Goal: Use online tool/utility: Utilize a website feature to perform a specific function

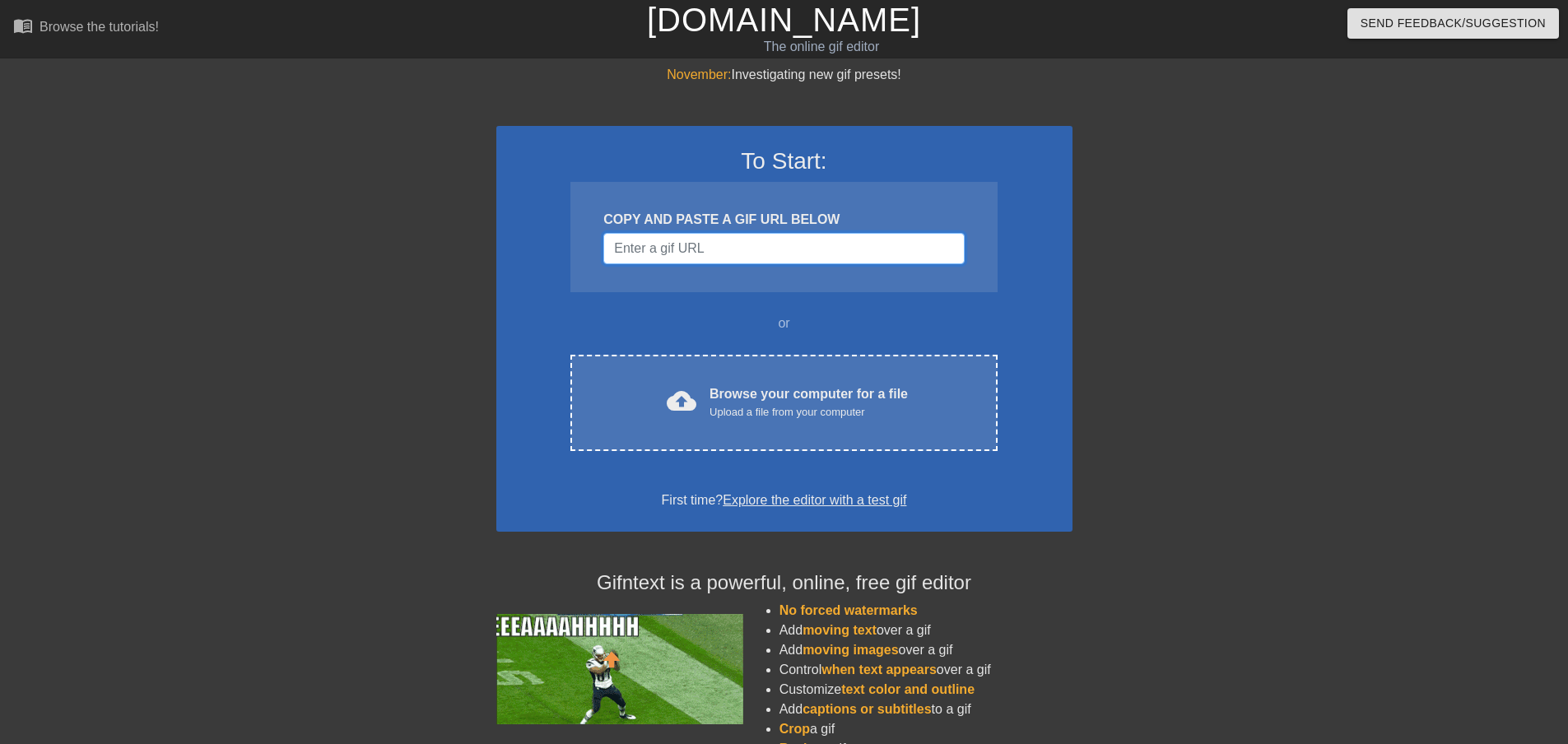
click at [726, 247] on input "Username" at bounding box center [783, 248] width 360 height 31
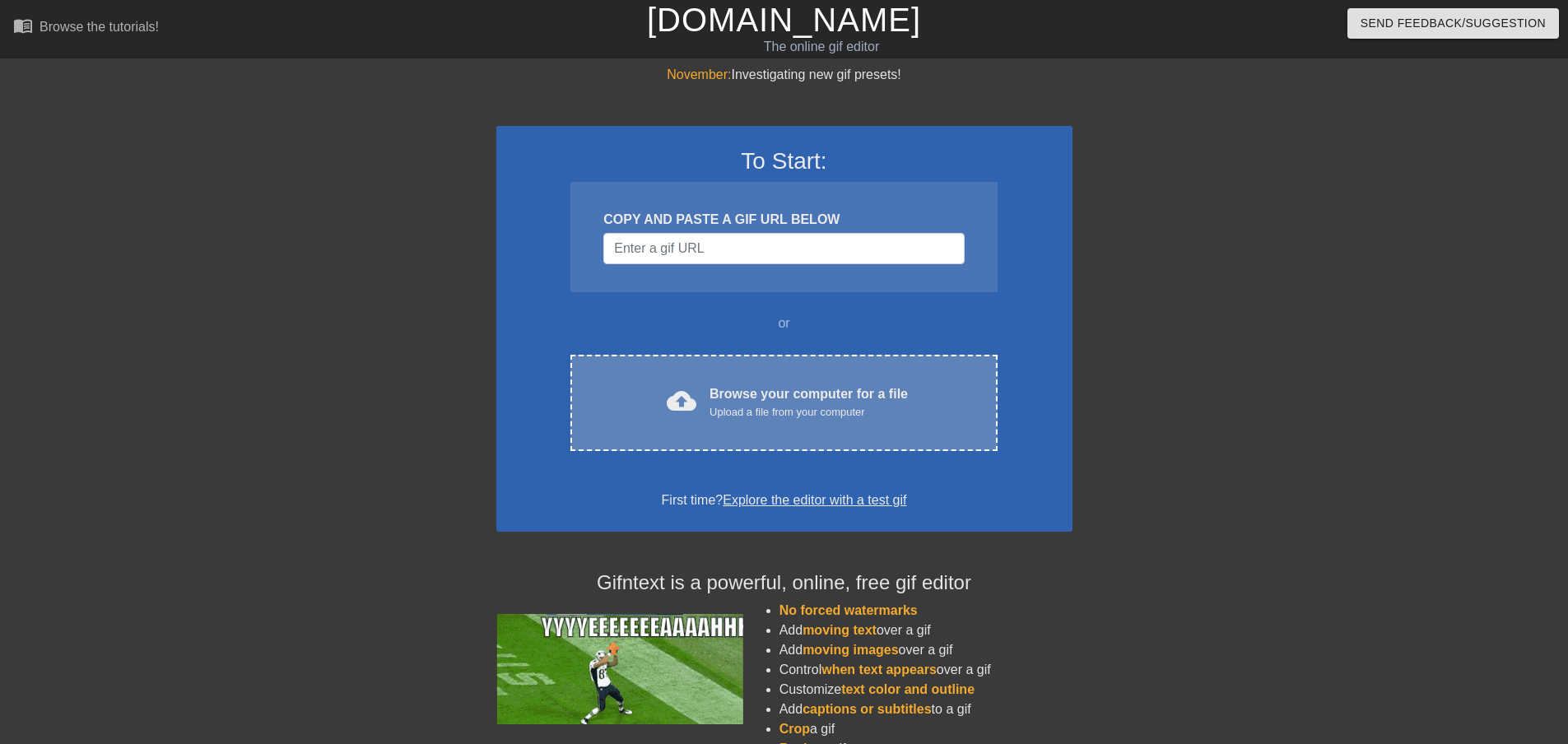
click at [736, 408] on div "Upload a file from your computer" at bounding box center [808, 412] width 198 height 17
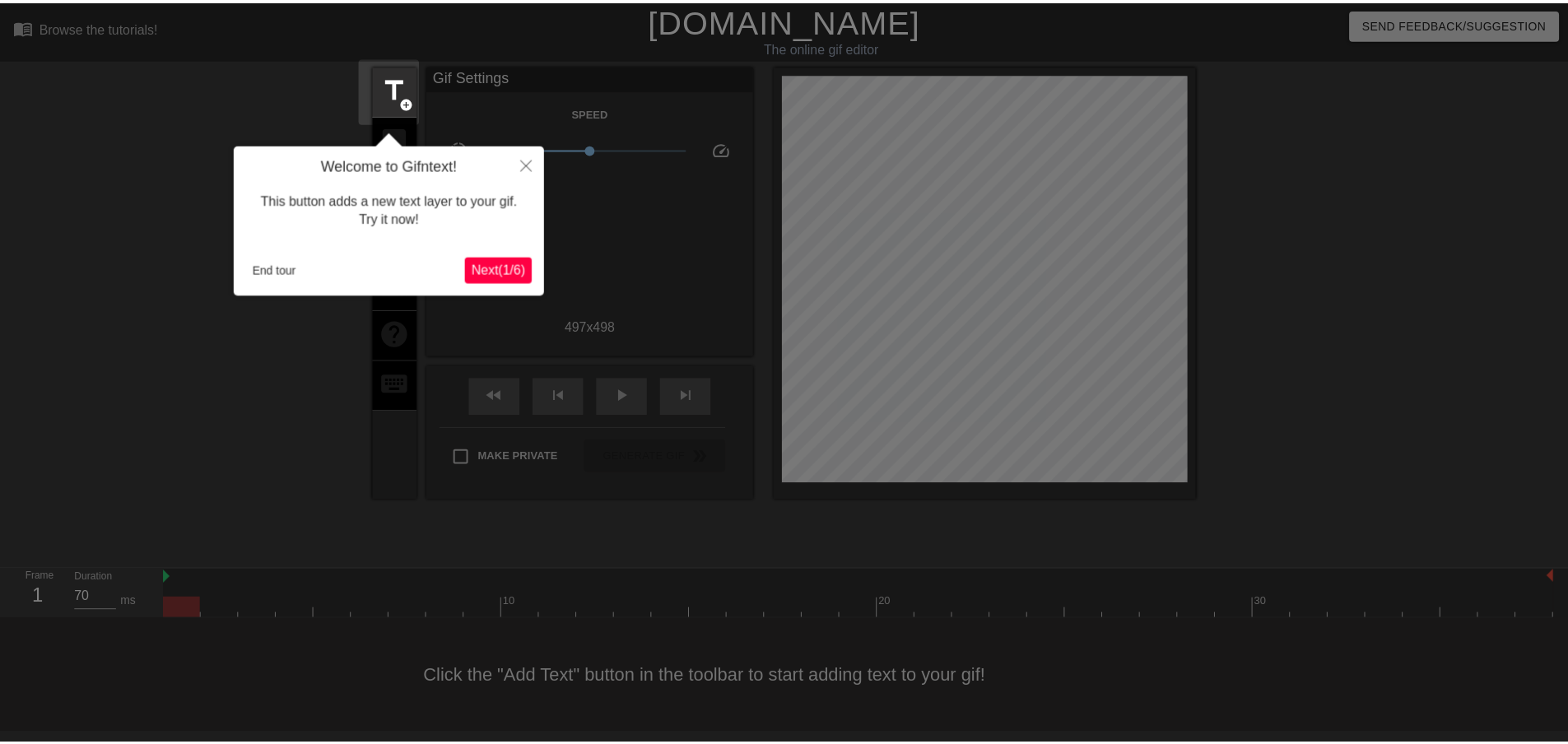
scroll to position [2, 0]
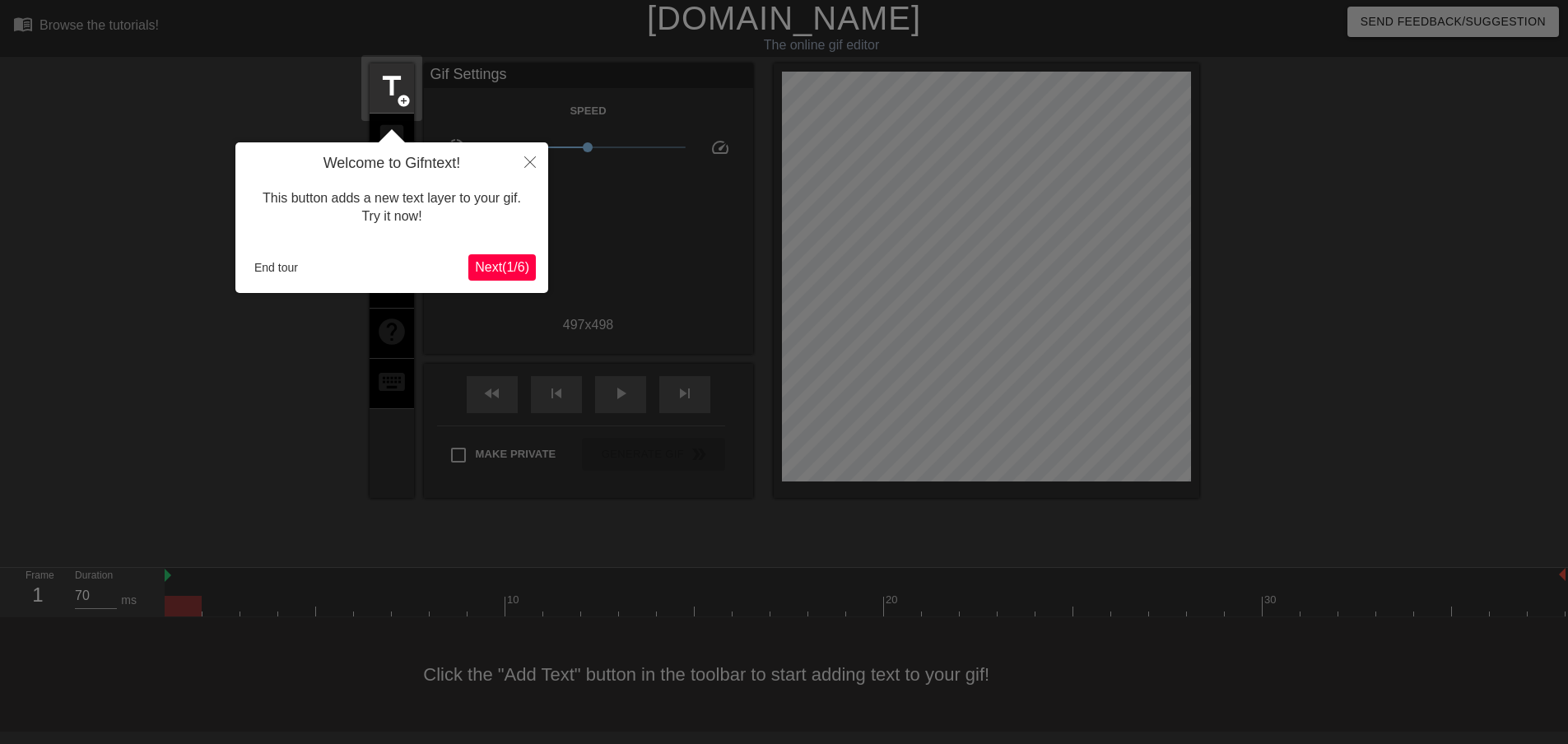
click at [496, 272] on span "Next ( 1 / 6 )" at bounding box center [502, 268] width 54 height 14
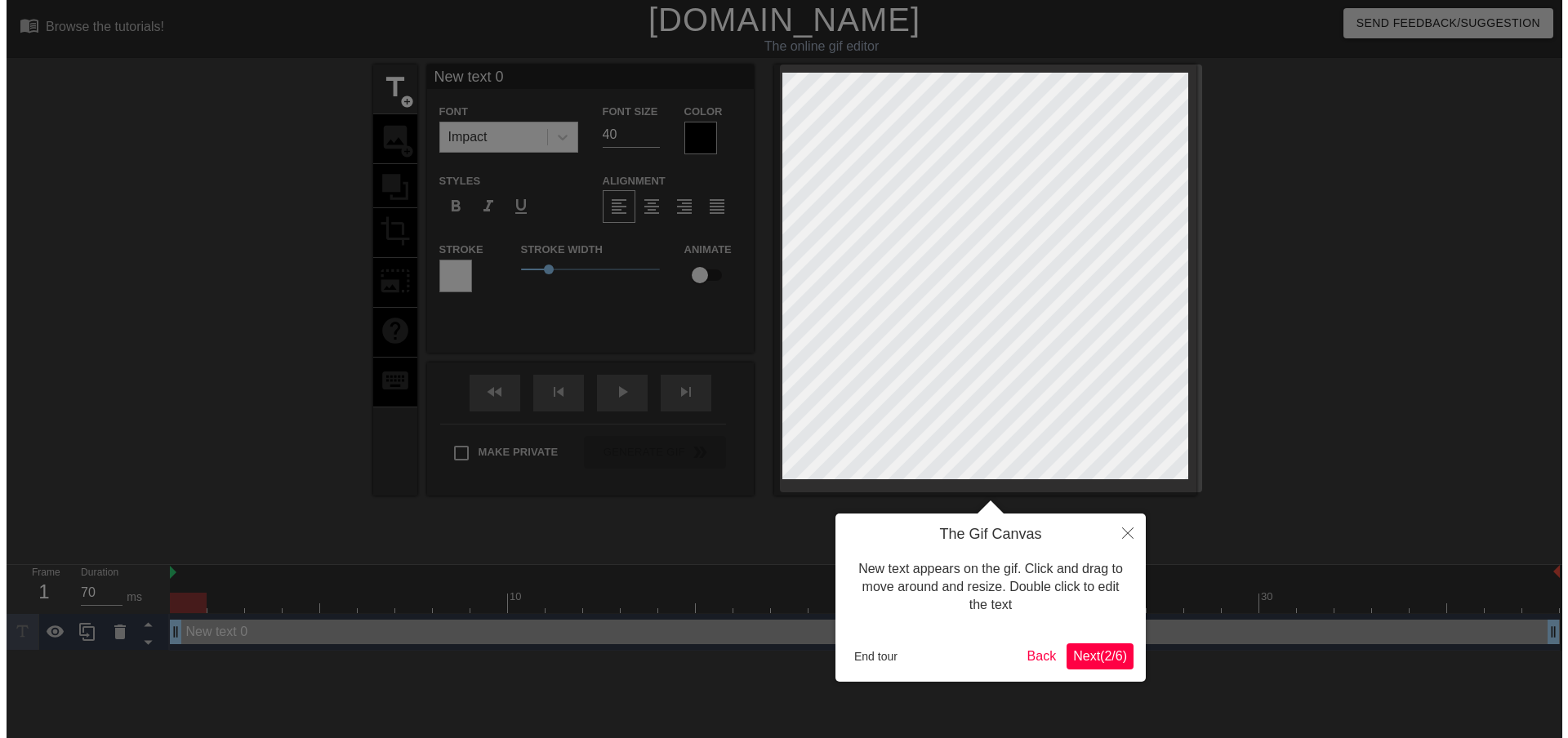
scroll to position [0, 0]
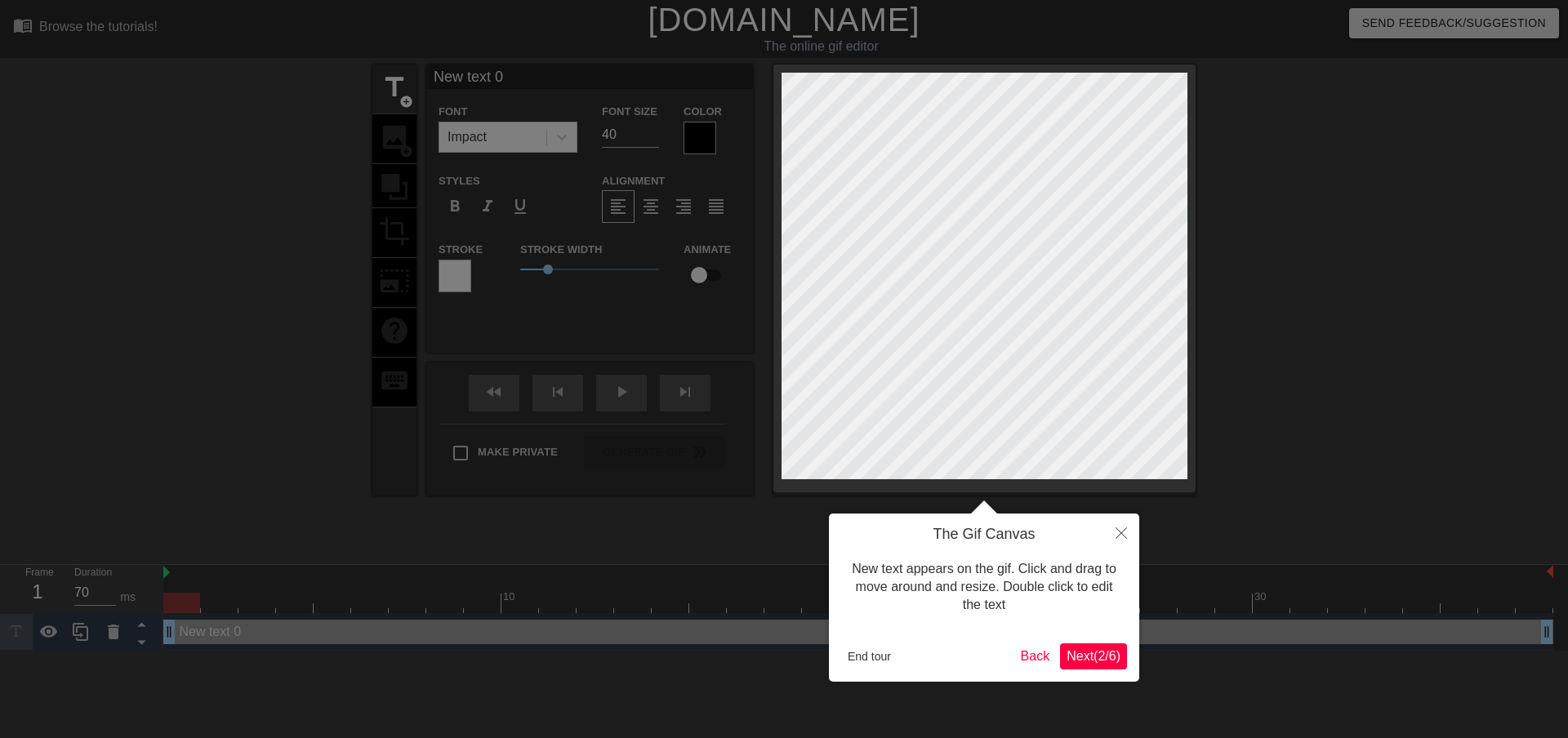
click at [1101, 653] on span "Next ( 2 / 6 )" at bounding box center [1094, 656] width 54 height 14
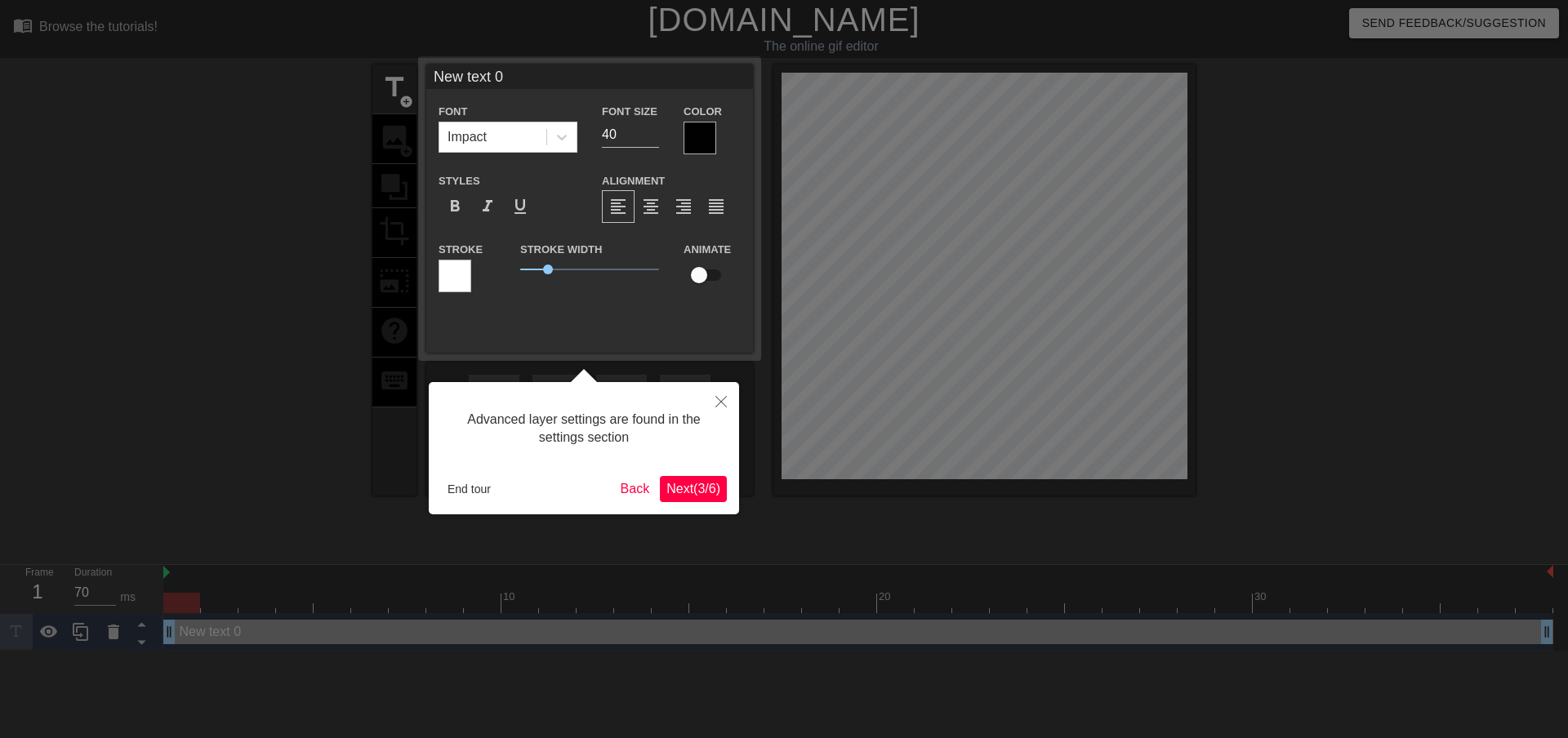
click at [708, 484] on span "Next ( 3 / 6 )" at bounding box center [693, 489] width 54 height 14
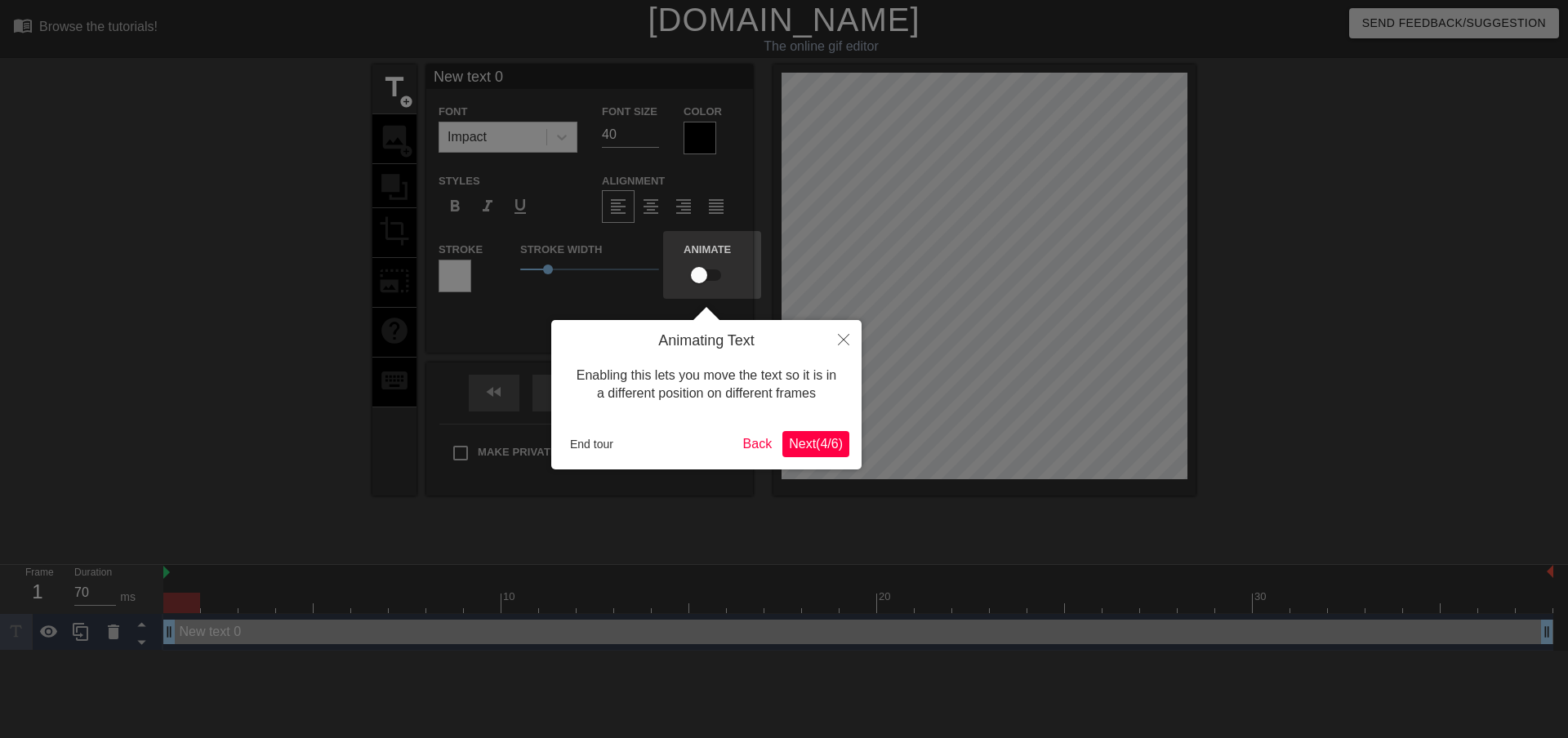
click at [808, 438] on span "Next ( 4 / 6 )" at bounding box center [816, 444] width 54 height 14
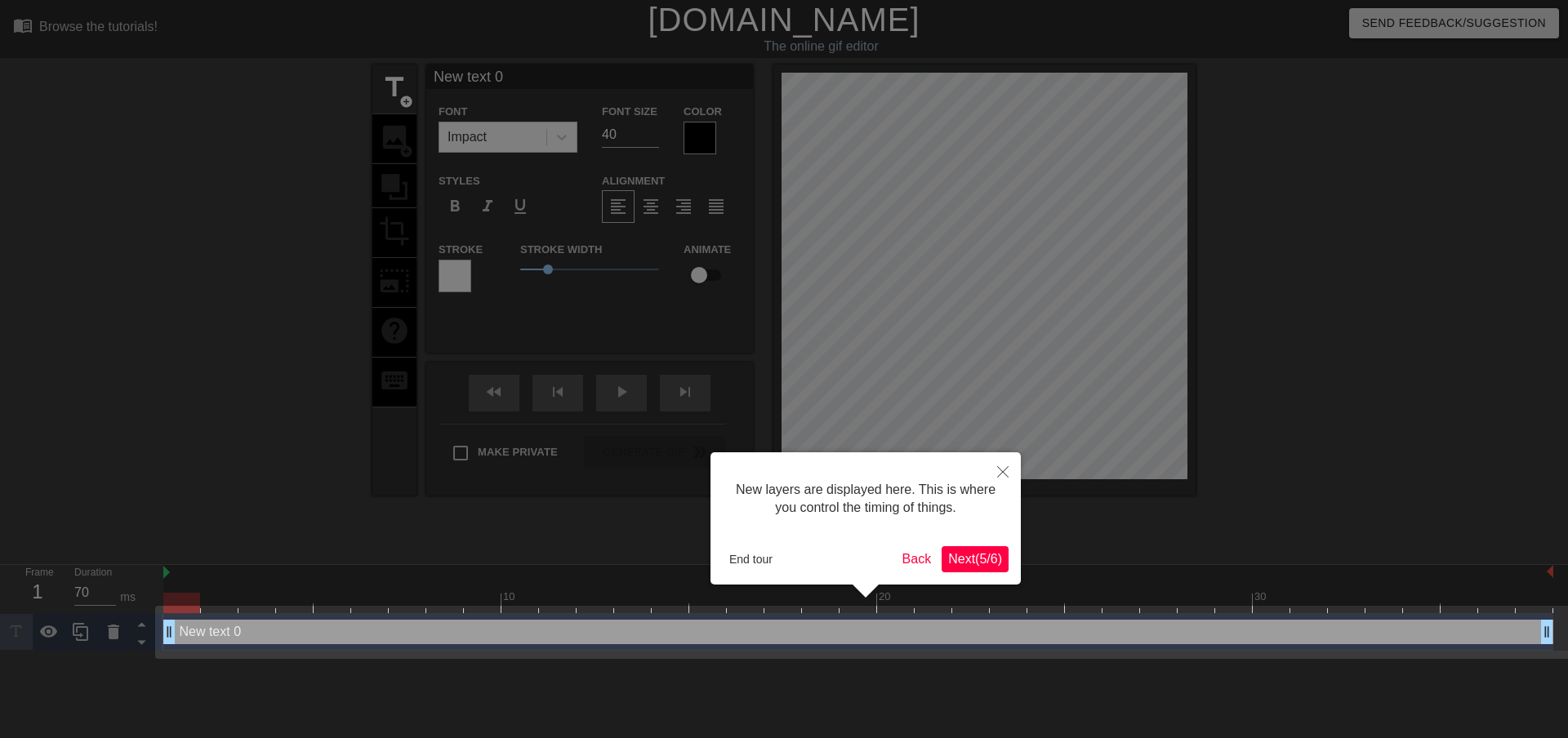
click at [988, 561] on span "Next ( 5 / 6 )" at bounding box center [975, 559] width 54 height 14
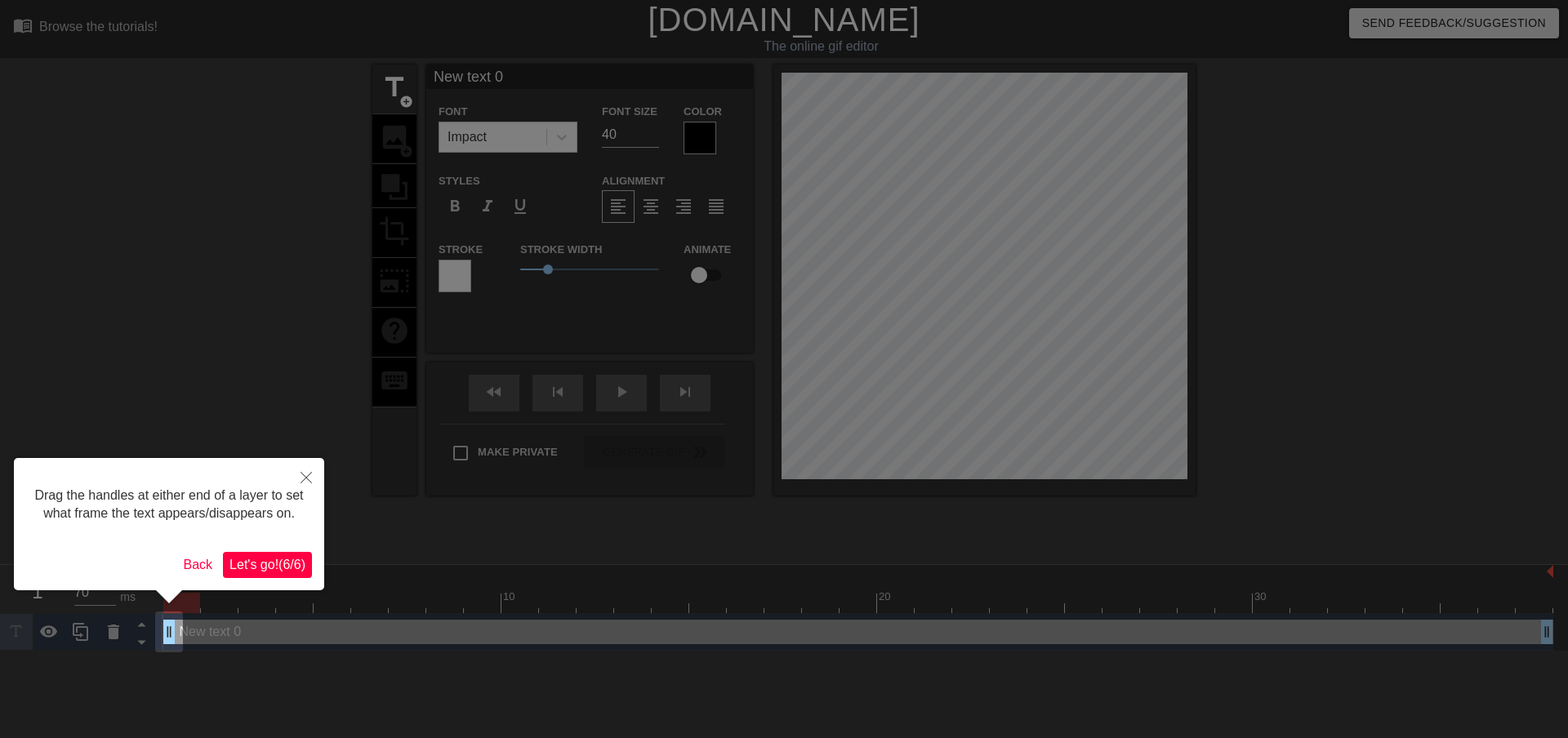
click at [319, 555] on div "Drag the handles at either end of a layer to set what frame the text appears/di…" at bounding box center [169, 524] width 310 height 133
click at [297, 561] on span "Let's go! ( 6 / 6 )" at bounding box center [268, 565] width 76 height 14
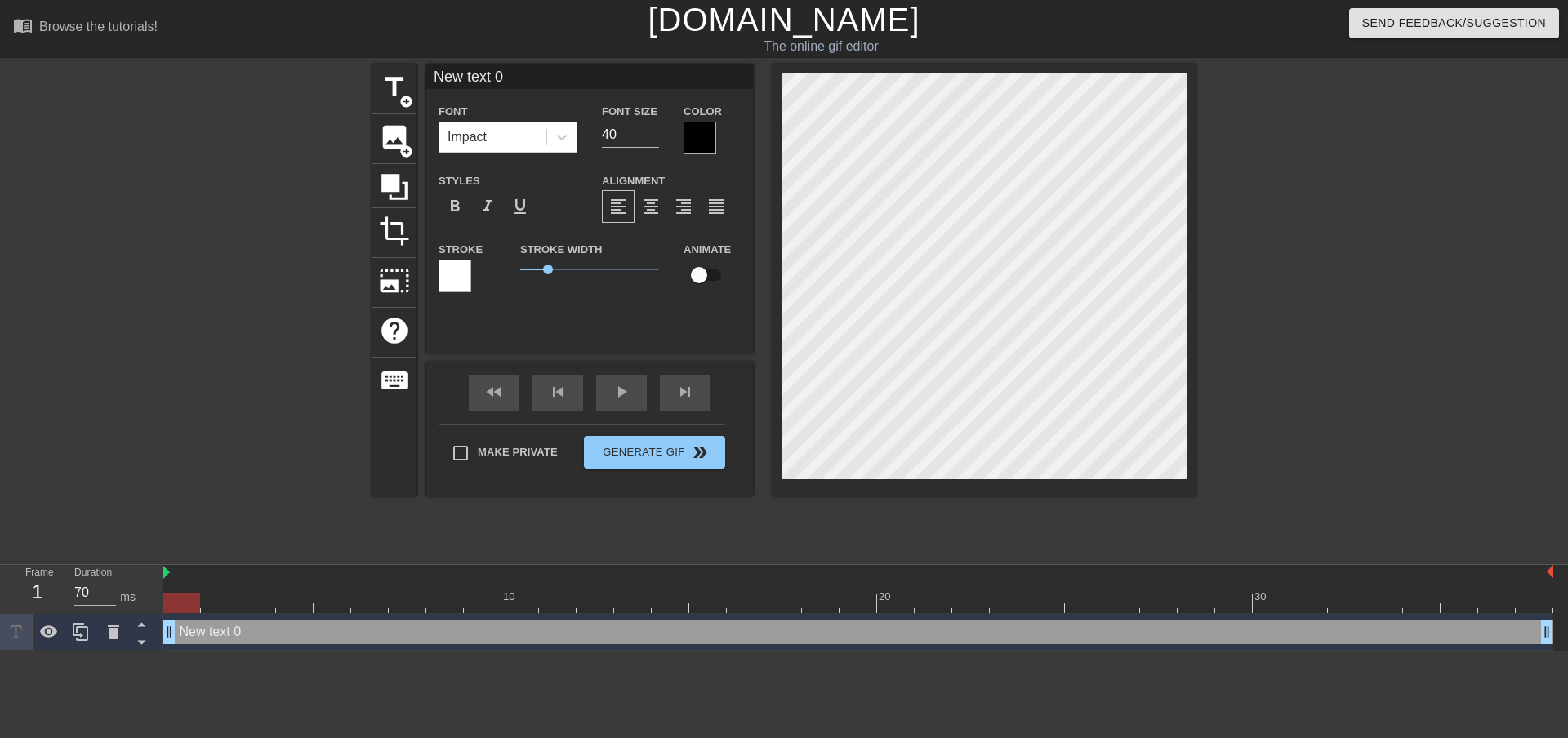
scroll to position [3, 3]
type input "0"
type textarea "0"
type input "L"
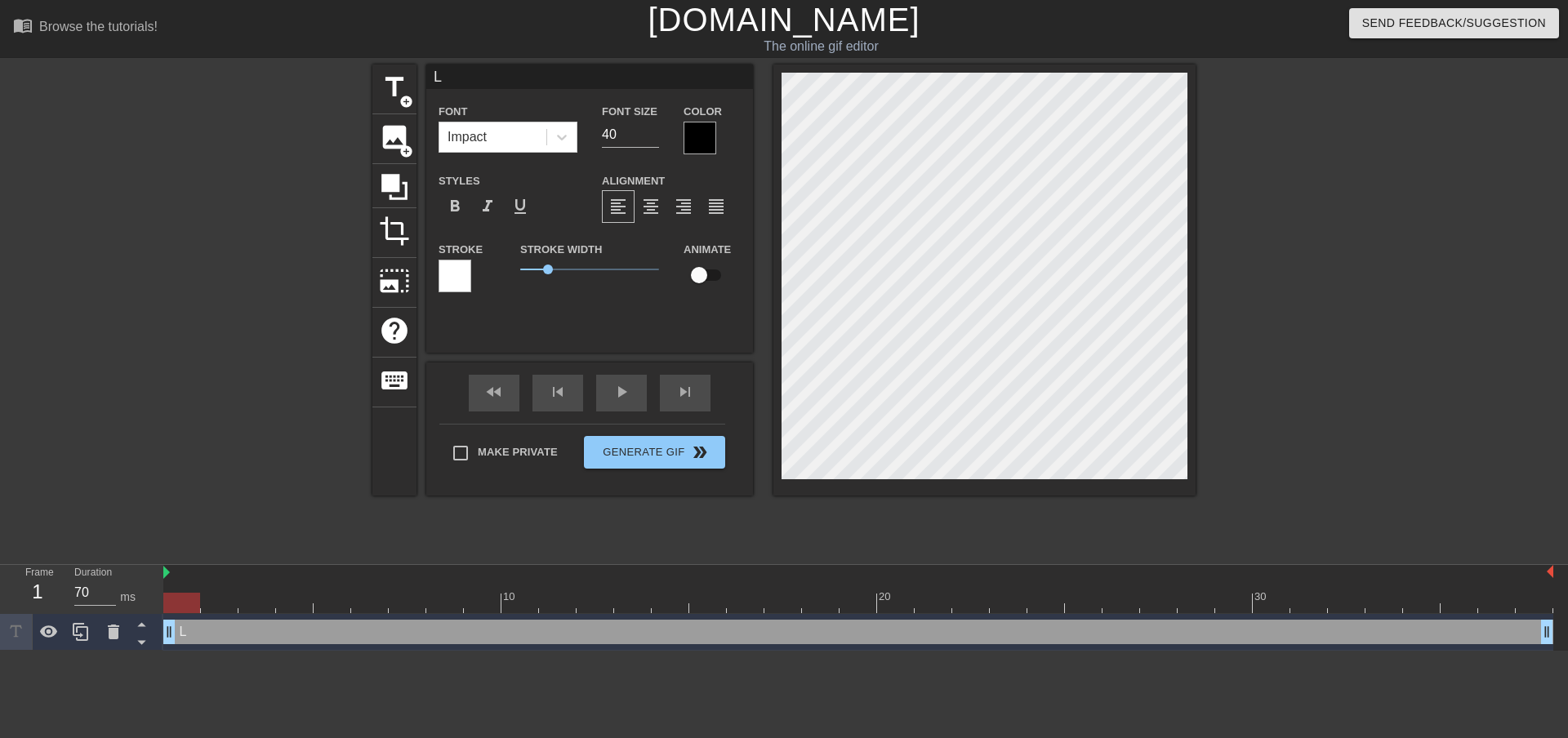
type textarea "L"
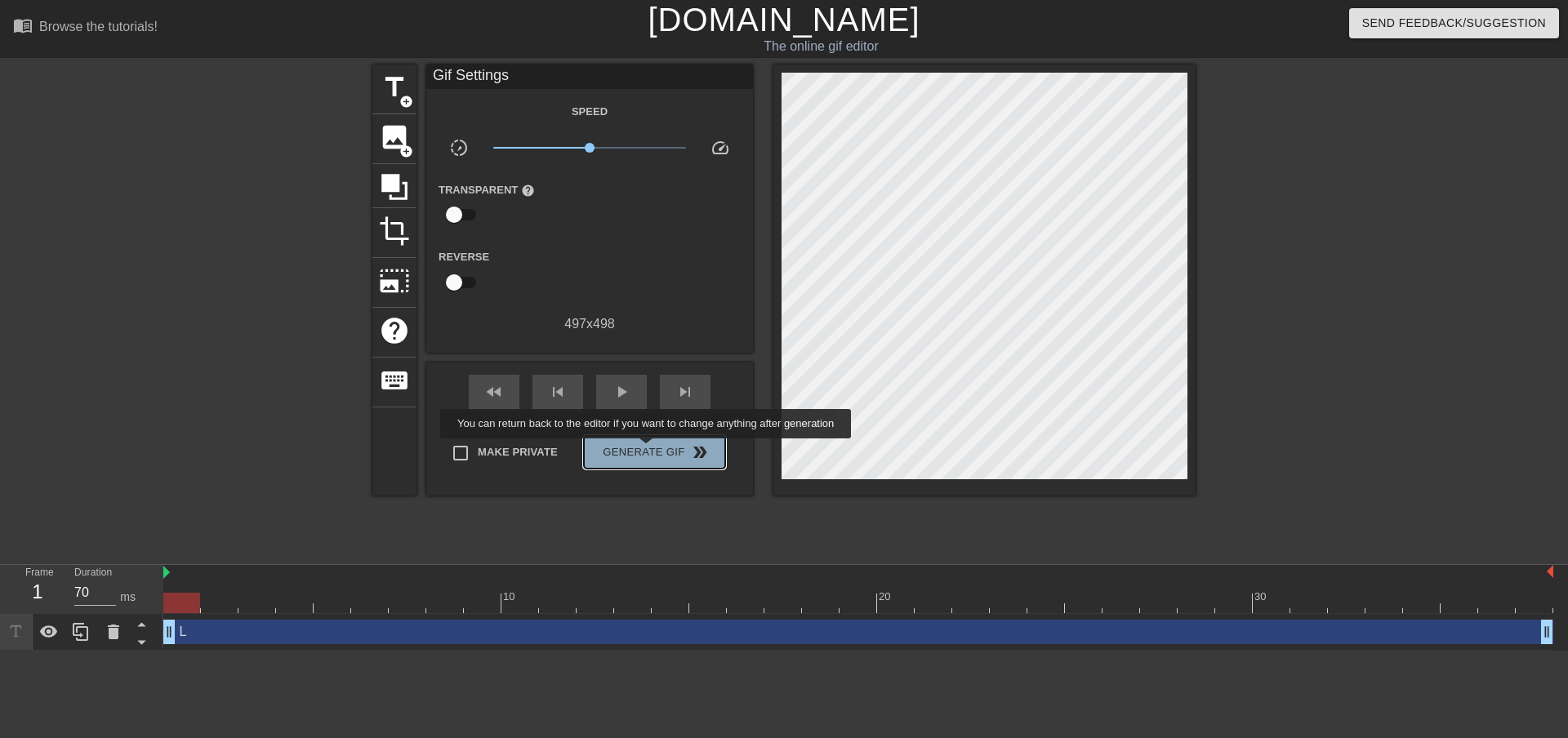
click at [648, 450] on span "Generate Gif double_arrow" at bounding box center [655, 452] width 128 height 20
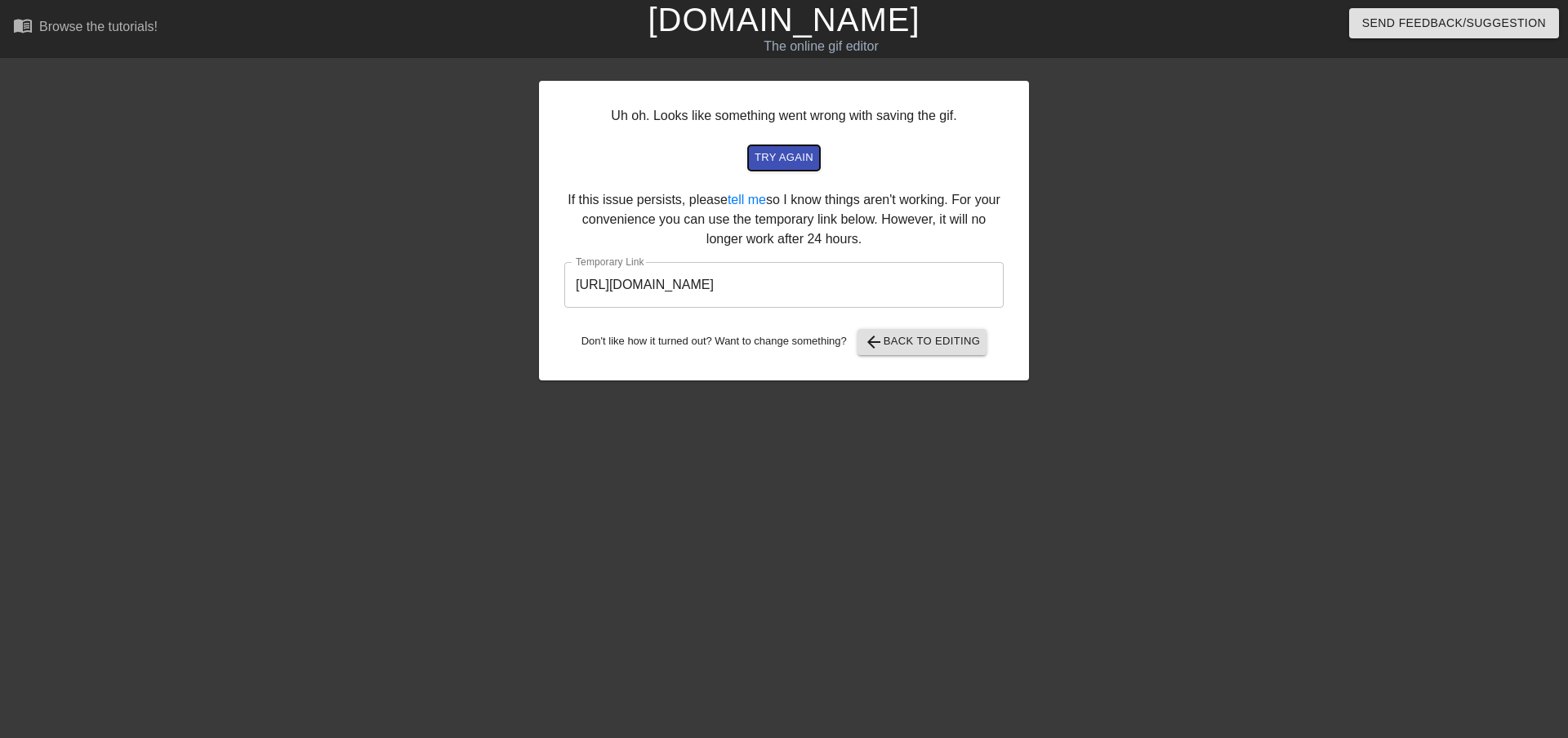
click at [799, 162] on span "try again" at bounding box center [784, 158] width 59 height 19
click at [729, 284] on input "[URL][DOMAIN_NAME]" at bounding box center [784, 284] width 440 height 46
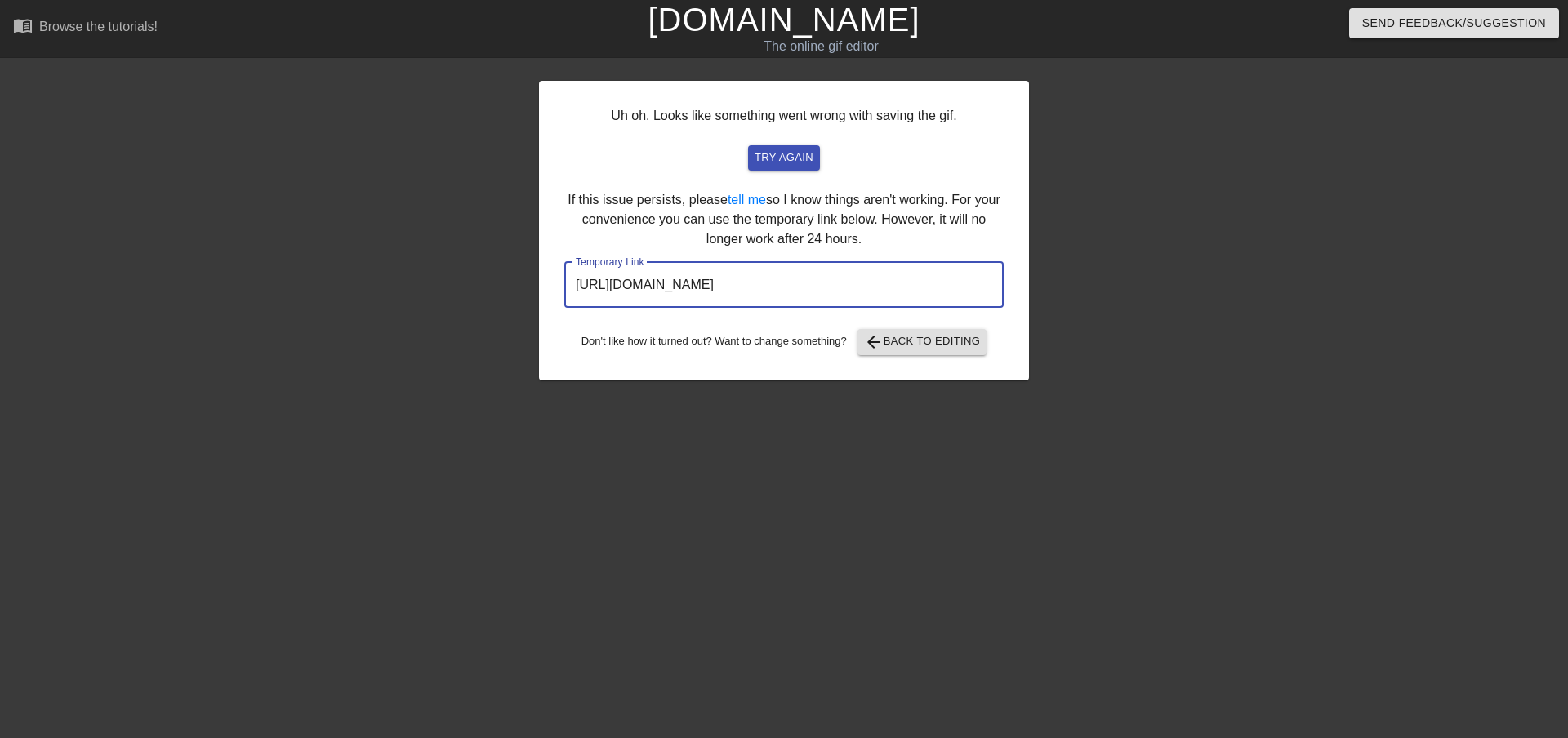
click at [729, 284] on input "[URL][DOMAIN_NAME]" at bounding box center [784, 284] width 440 height 46
